Goal: Find specific page/section: Find specific page/section

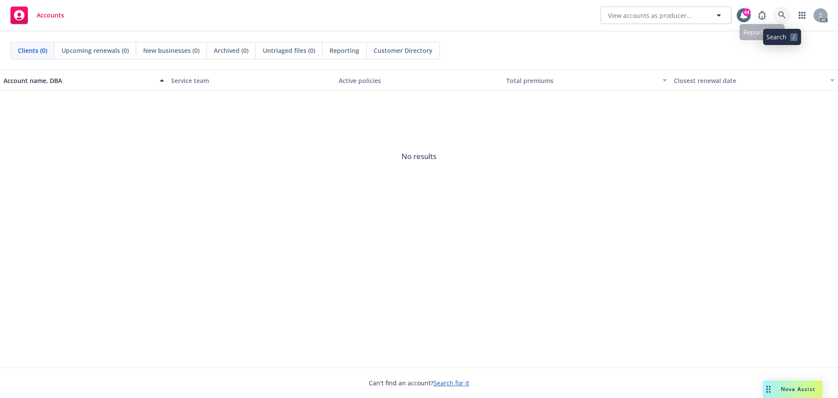
click at [781, 13] on icon at bounding box center [782, 15] width 8 height 8
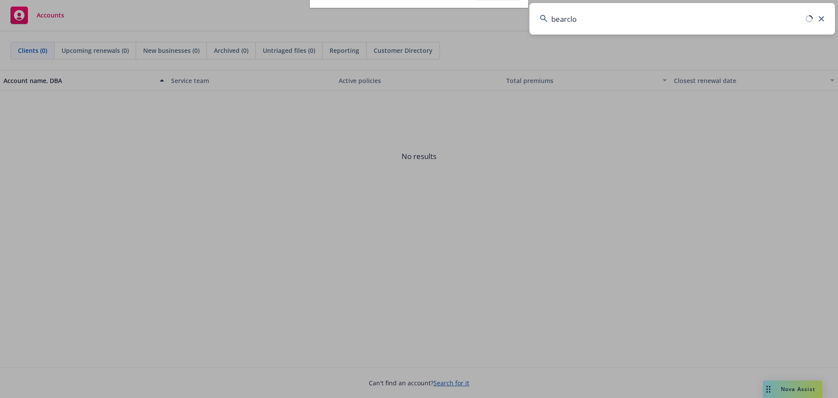
type input "bearclou"
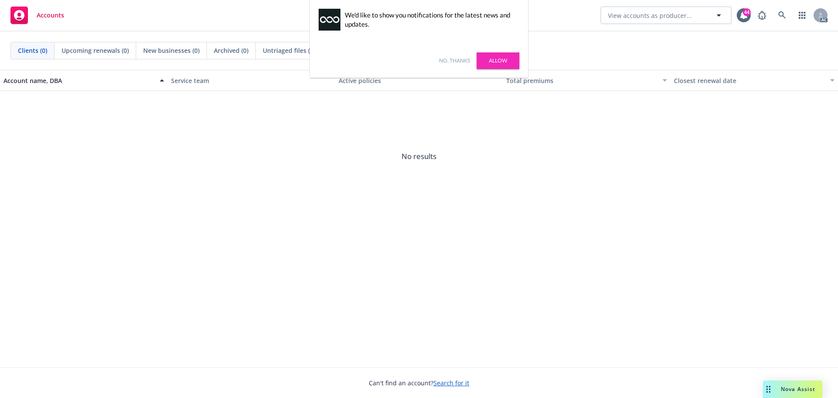
click at [458, 56] on div "No, thanks [PERSON_NAME]" at bounding box center [419, 61] width 218 height 34
click at [460, 60] on link "No, thanks" at bounding box center [454, 61] width 31 height 8
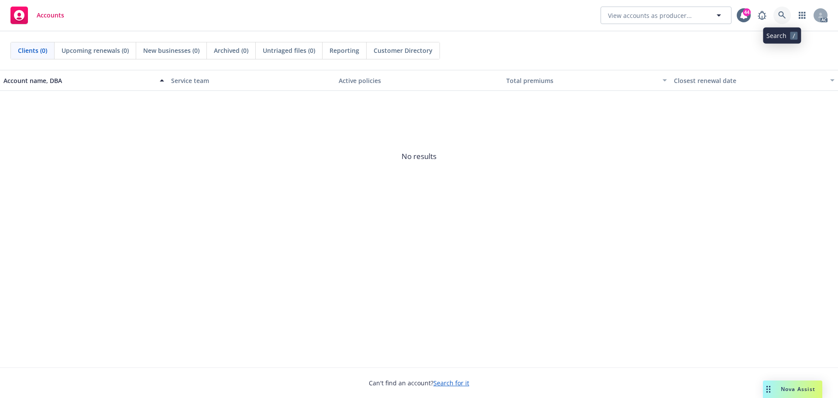
click at [786, 14] on icon at bounding box center [782, 15] width 8 height 8
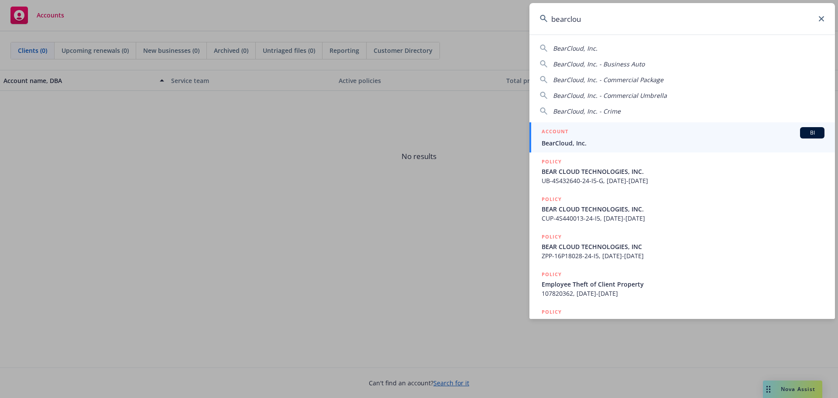
type input "bearclou"
click at [597, 131] on div "ACCOUNT BI" at bounding box center [683, 132] width 283 height 11
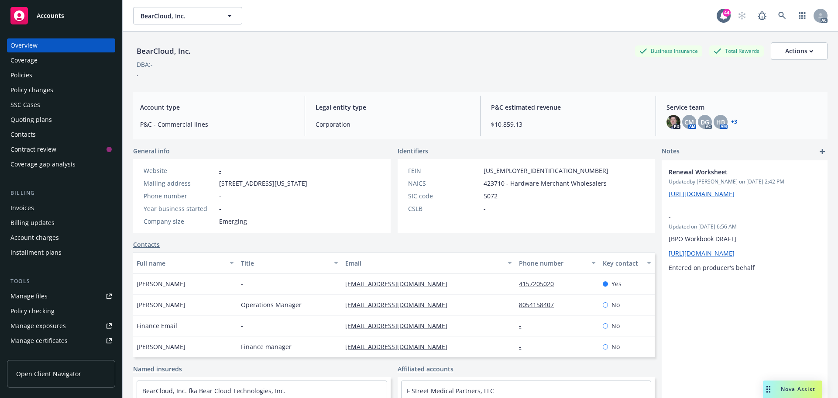
click at [34, 72] on div "Policies" at bounding box center [60, 75] width 101 height 14
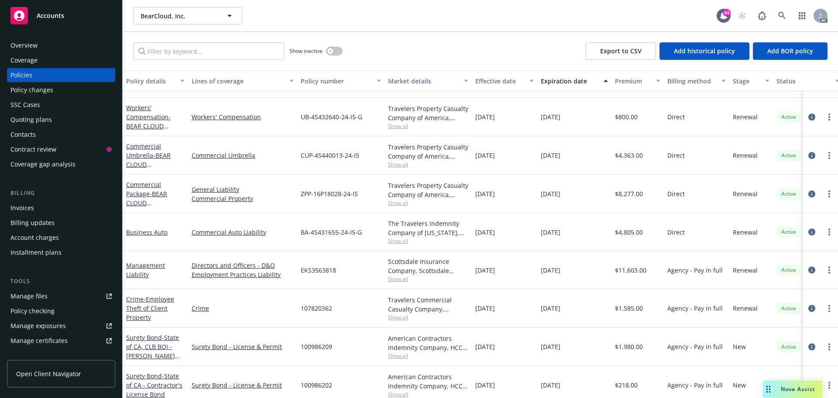
scroll to position [80, 0]
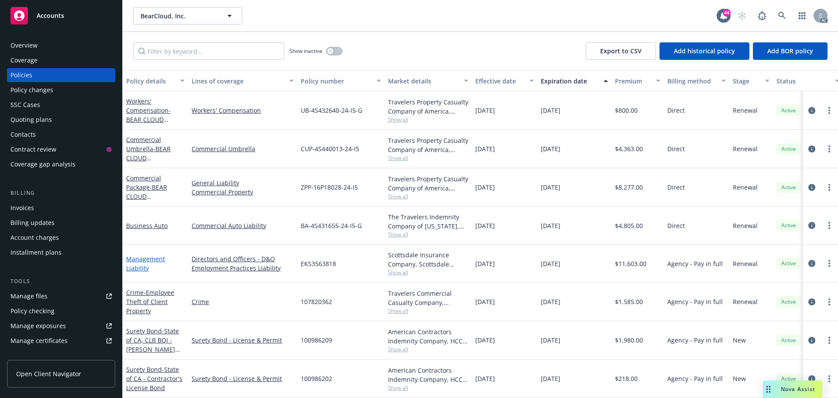
click at [142, 254] on link "Management Liability" at bounding box center [145, 262] width 39 height 17
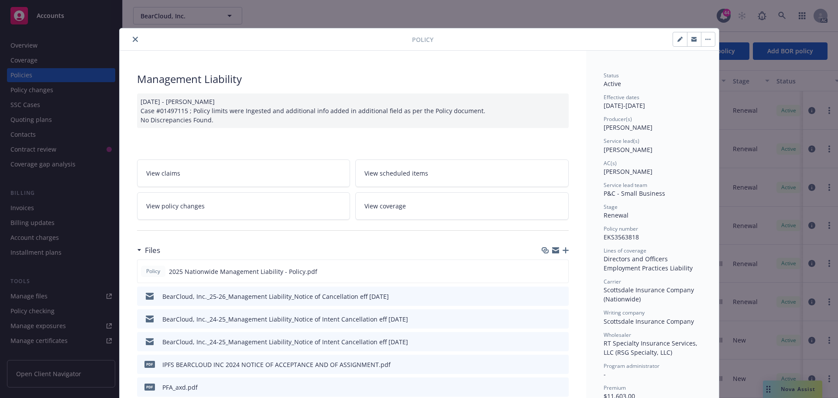
click at [622, 236] on span "EKS3563818" at bounding box center [621, 237] width 35 height 8
copy span "EKS3563818"
click at [133, 38] on icon "close" at bounding box center [135, 39] width 5 height 5
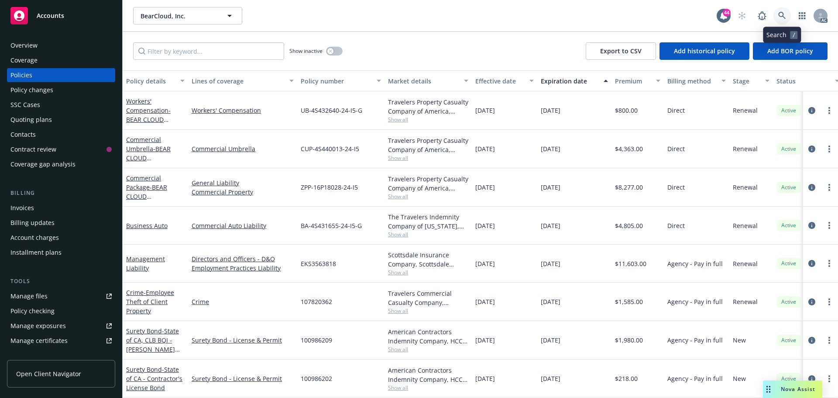
click at [777, 12] on link at bounding box center [781, 15] width 17 height 17
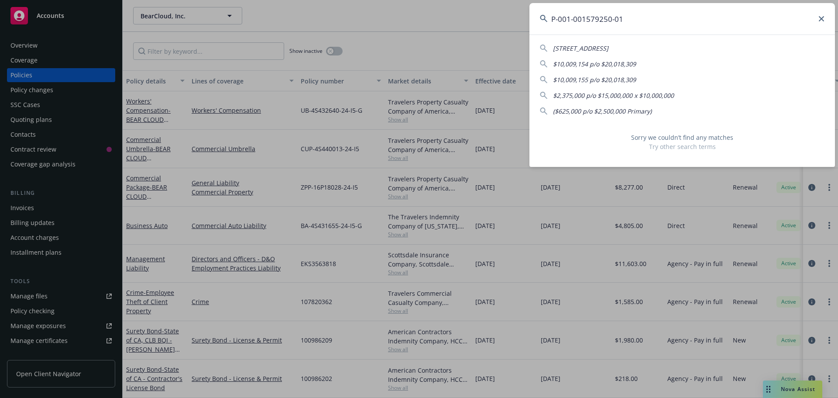
click at [571, 17] on input "P-001-001579250-01" at bounding box center [682, 18] width 306 height 31
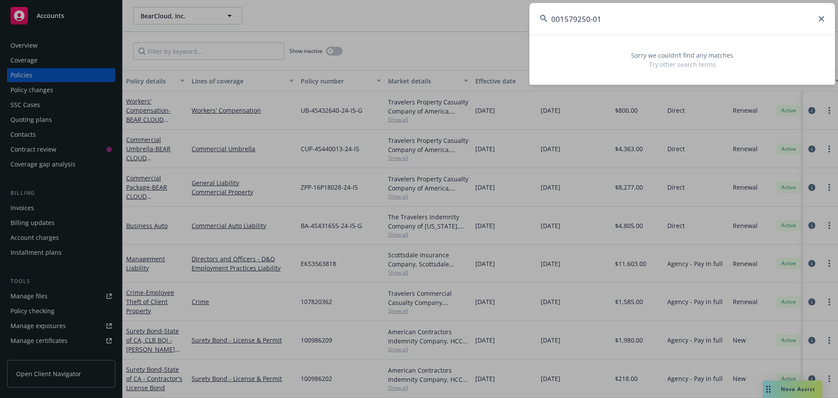
click at [605, 18] on input "001579250-01" at bounding box center [682, 18] width 306 height 31
click at [579, 19] on input "001579250" at bounding box center [682, 18] width 306 height 31
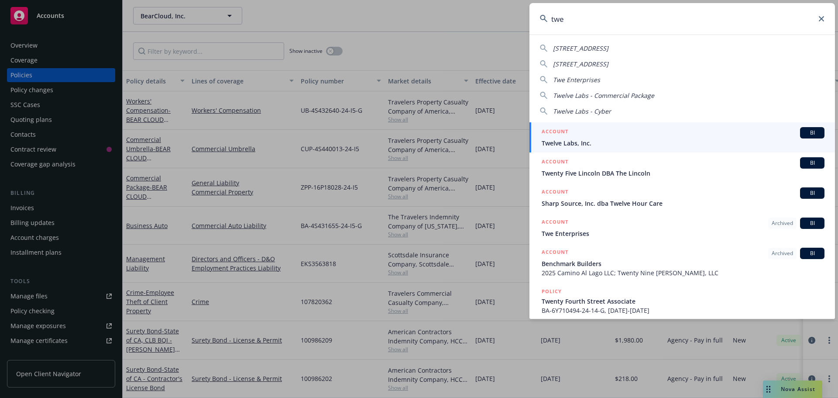
type input "twe"
click at [725, 137] on div "ACCOUNT BI" at bounding box center [683, 132] width 283 height 11
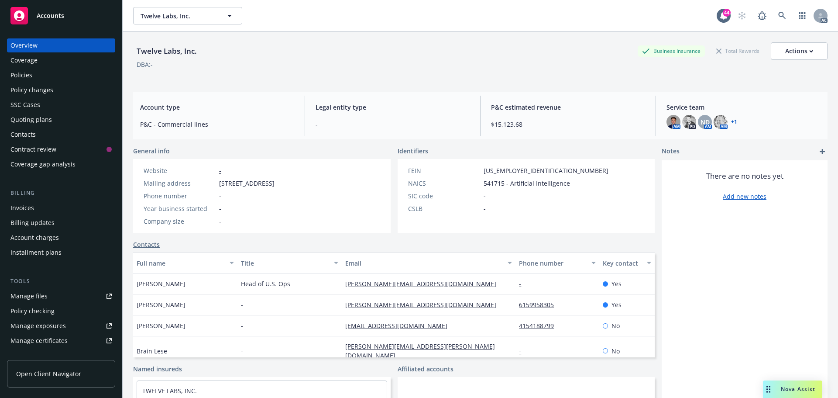
click at [28, 72] on div "Policies" at bounding box center [21, 75] width 22 height 14
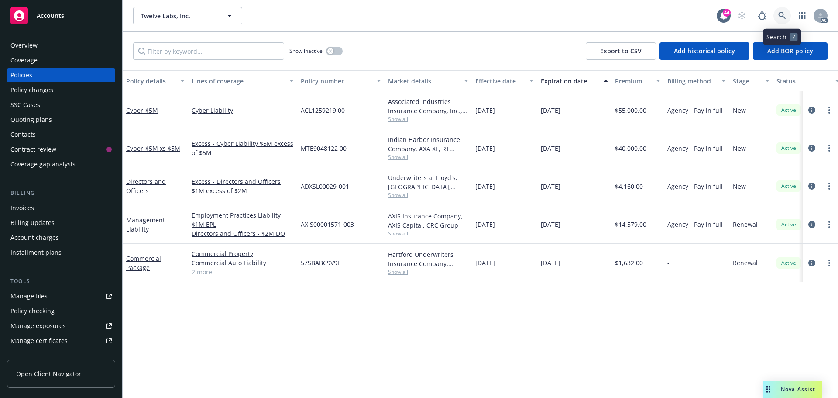
click at [781, 14] on icon at bounding box center [782, 16] width 8 height 8
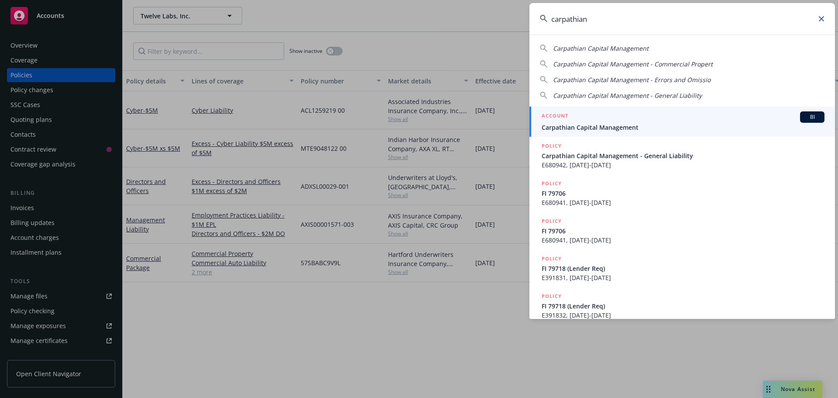
type input "carpathian"
click at [612, 128] on span "Carpathian Capital Management" at bounding box center [683, 127] width 283 height 9
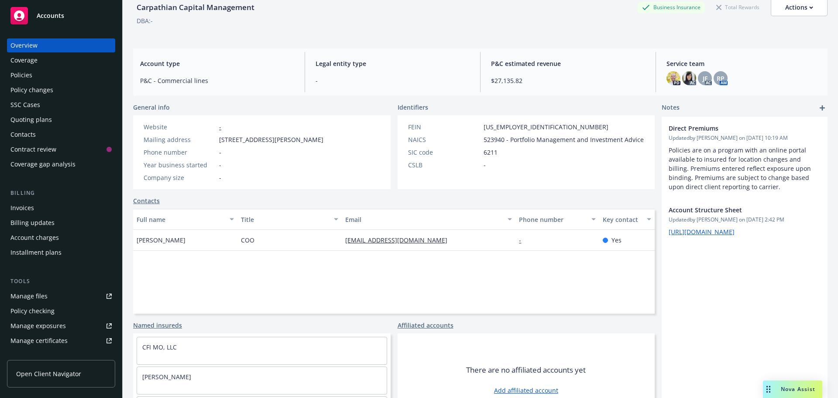
scroll to position [72, 0]
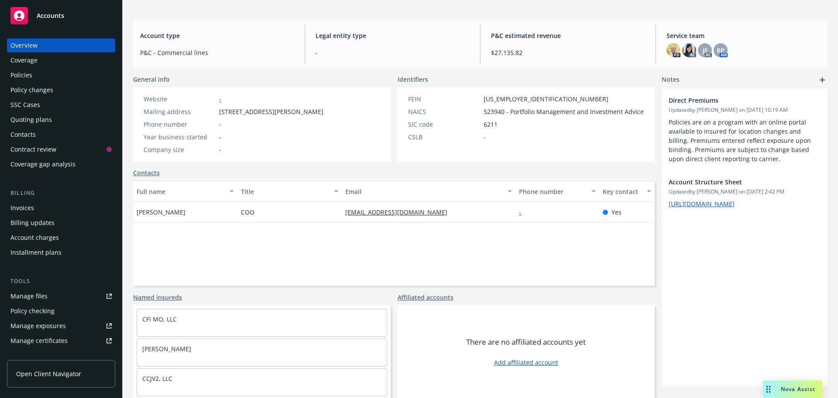
click at [27, 77] on div "Policies" at bounding box center [21, 75] width 22 height 14
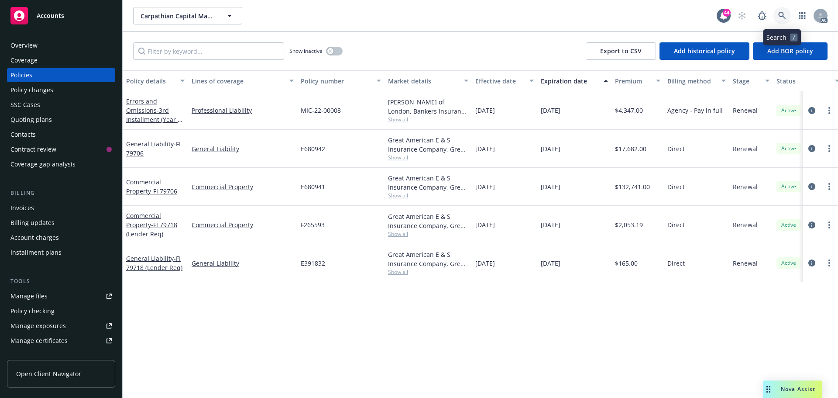
click at [783, 13] on icon at bounding box center [781, 15] width 7 height 7
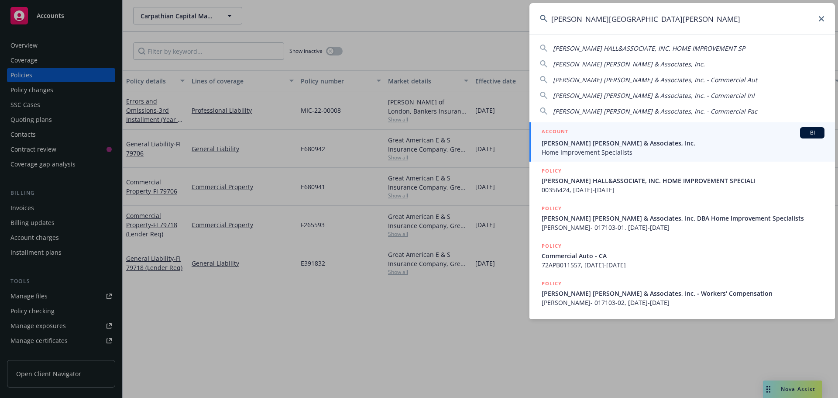
type input "[PERSON_NAME][GEOGRAPHIC_DATA][PERSON_NAME]"
click at [601, 145] on span "[PERSON_NAME] [PERSON_NAME] & Associates, Inc." at bounding box center [683, 142] width 283 height 9
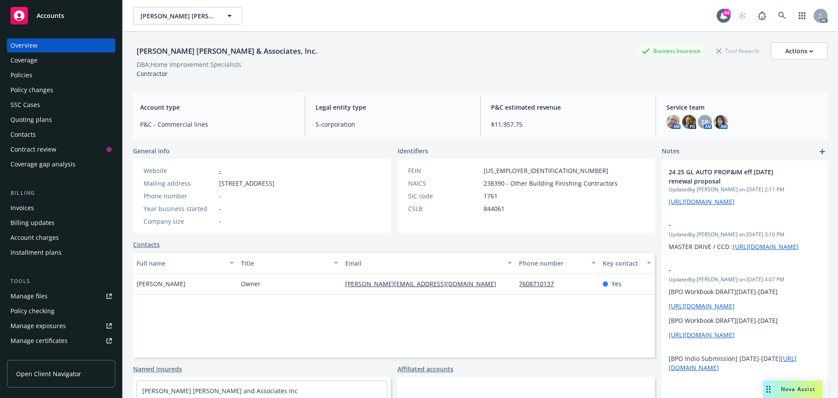
click at [34, 74] on div "Policies" at bounding box center [60, 75] width 101 height 14
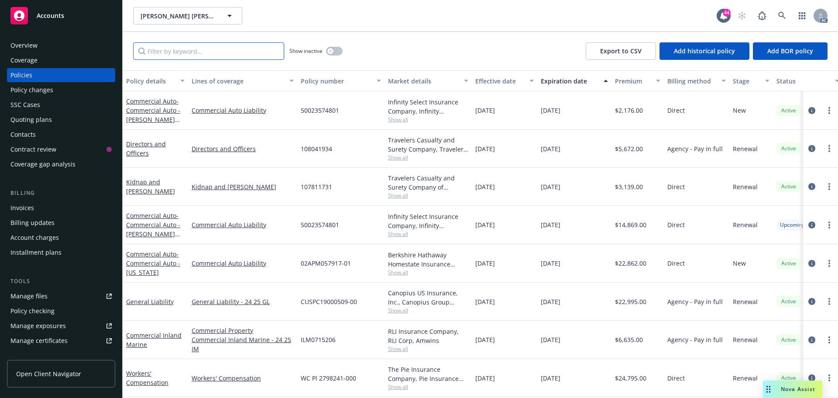
click at [194, 57] on input "Filter by keyword..." at bounding box center [208, 50] width 151 height 17
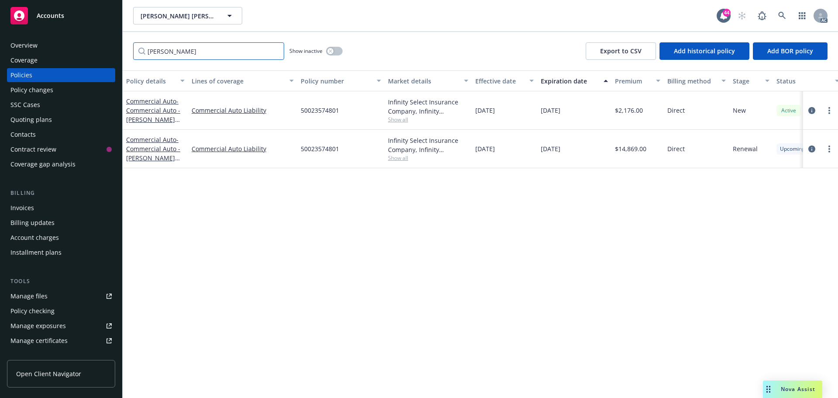
type input "[PERSON_NAME]"
